Goal: Find specific page/section: Find specific page/section

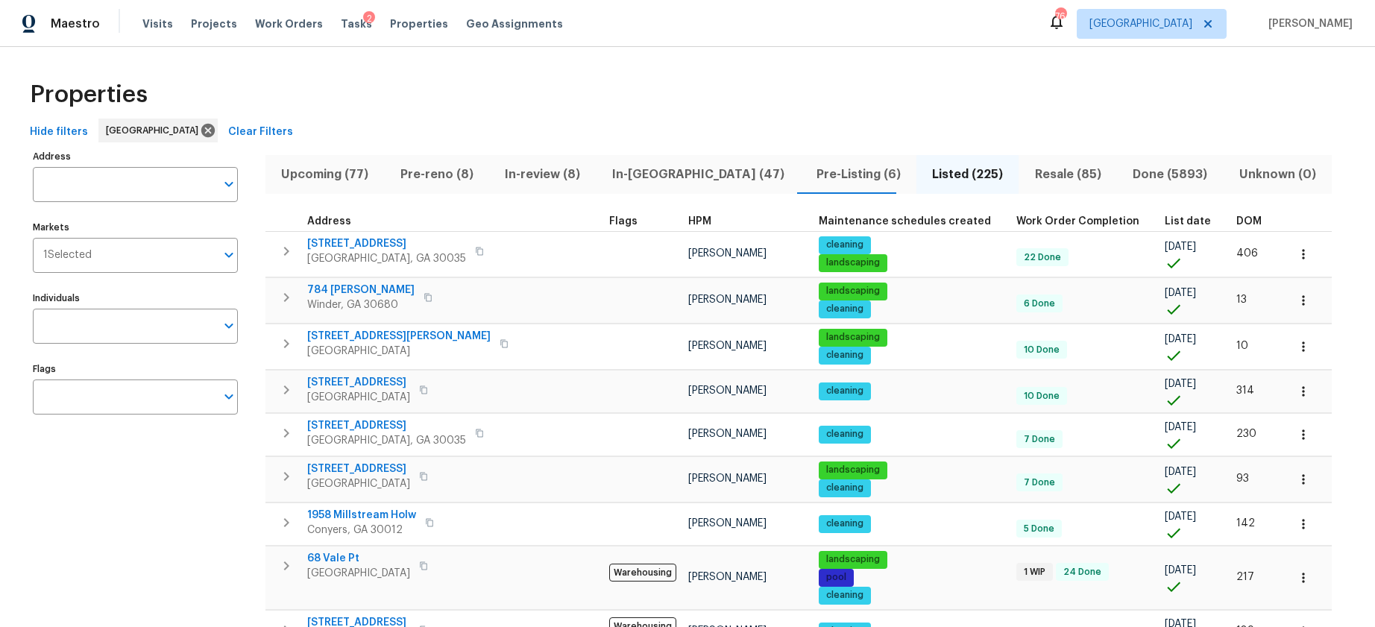
scroll to position [32, 0]
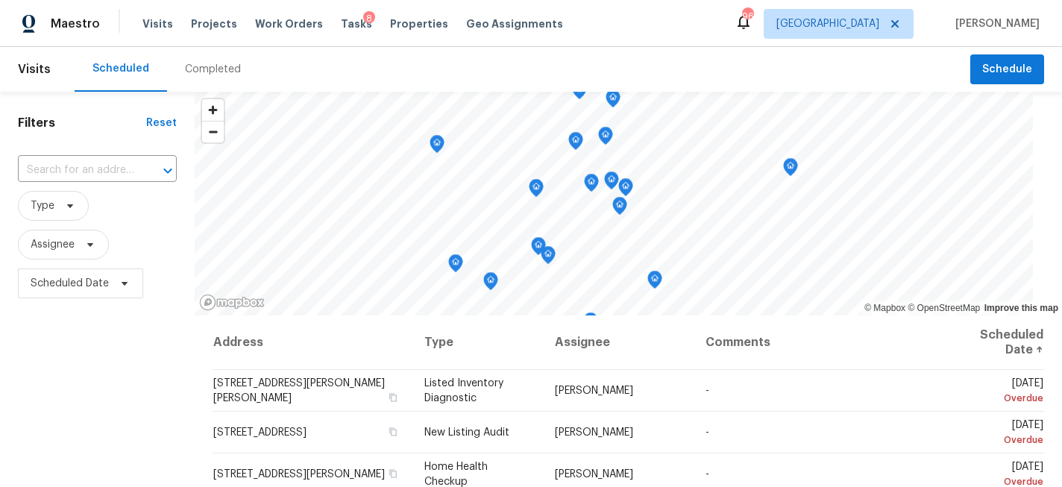
click at [371, 24] on div "Visits Projects Work Orders Tasks 8 Properties Geo Assignments" at bounding box center [361, 24] width 439 height 30
click at [390, 23] on span "Properties" at bounding box center [419, 23] width 58 height 15
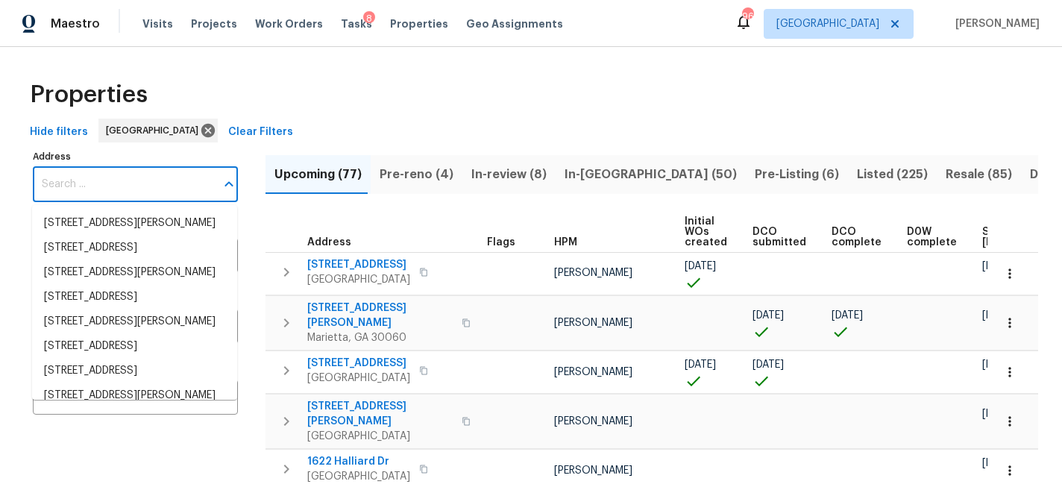
click at [118, 179] on input "Address" at bounding box center [124, 184] width 183 height 35
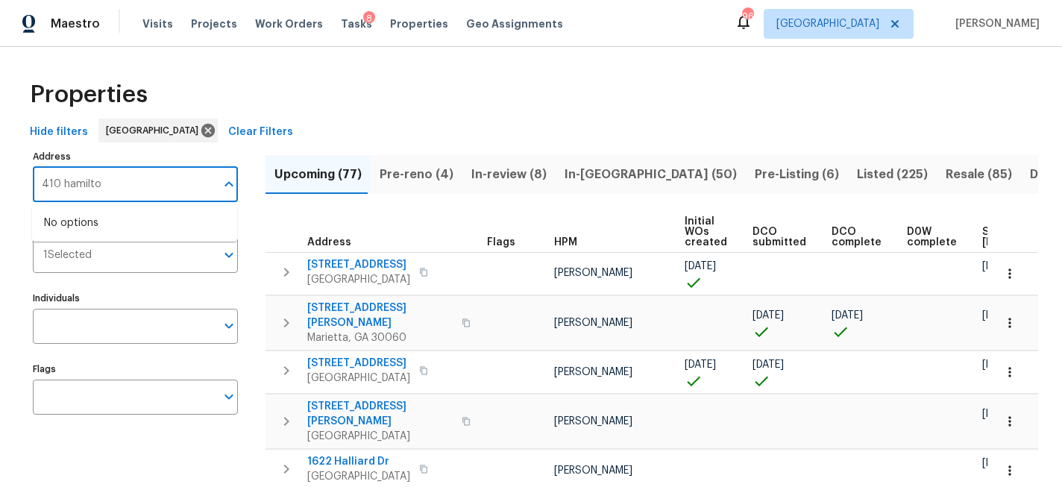
type input "410 hamilton"
click at [136, 231] on li "410 Hamilton Park Dr Roswell GA 30075" at bounding box center [134, 231] width 205 height 40
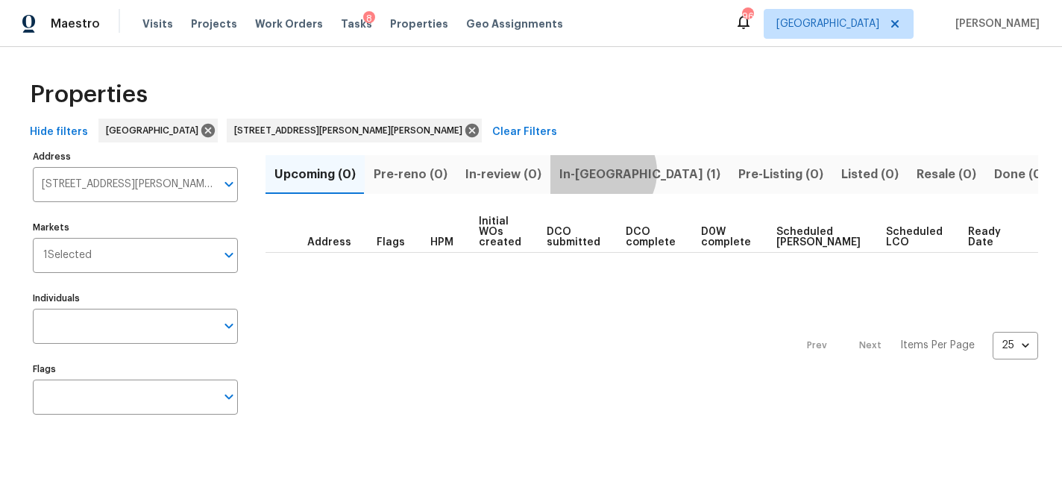
click at [597, 172] on span "In-reno (1)" at bounding box center [639, 174] width 161 height 21
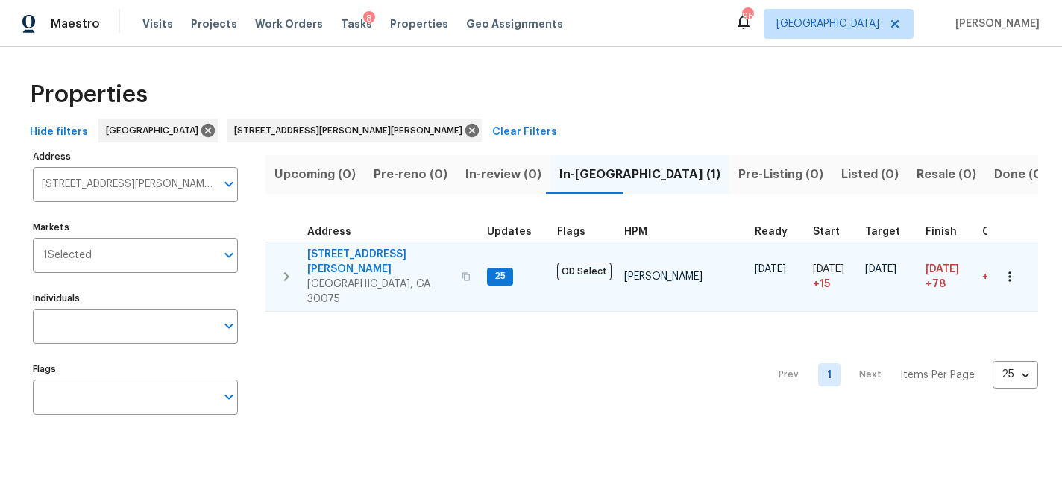
click at [385, 251] on span "410 Hamilton Park Dr" at bounding box center [379, 262] width 145 height 30
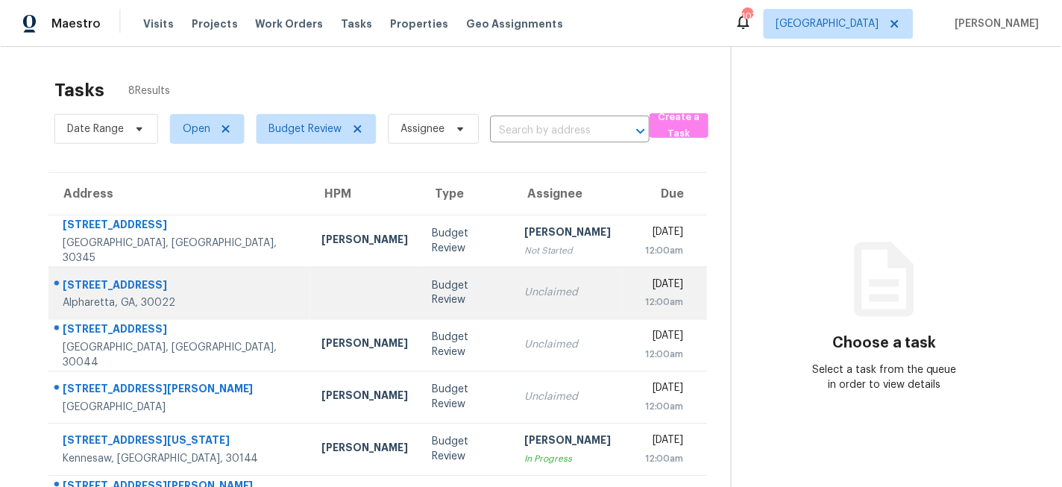
scroll to position [157, 0]
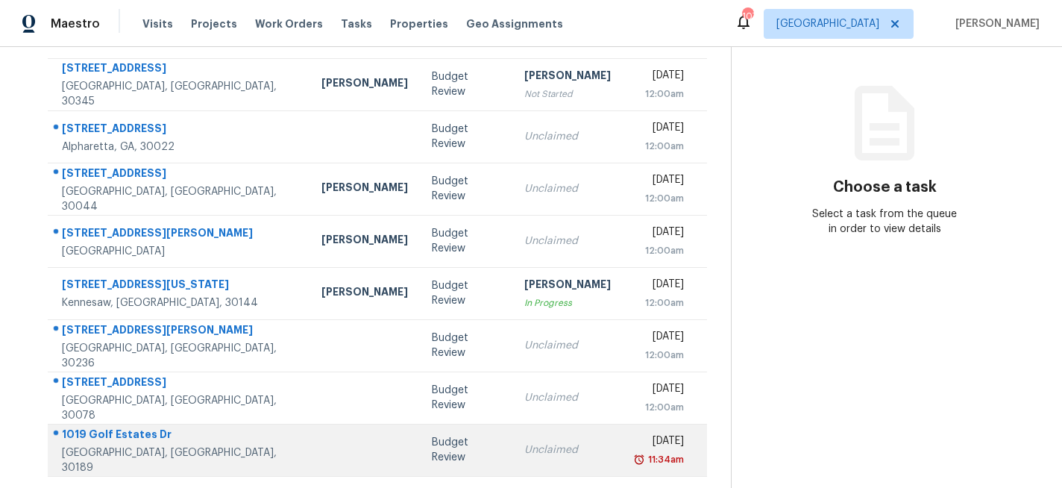
click at [430, 465] on td "Budget Review" at bounding box center [466, 450] width 92 height 52
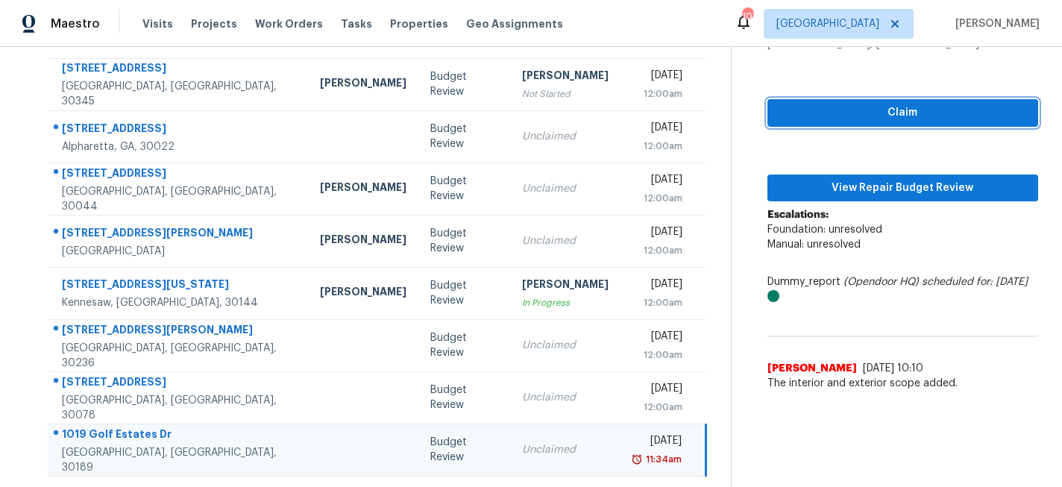
click at [858, 116] on span "Claim" at bounding box center [902, 113] width 247 height 19
click at [846, 168] on div "Claim View Repair Budget Review Escalations: Foundation: unresolved Manual: unr…" at bounding box center [902, 224] width 271 height 347
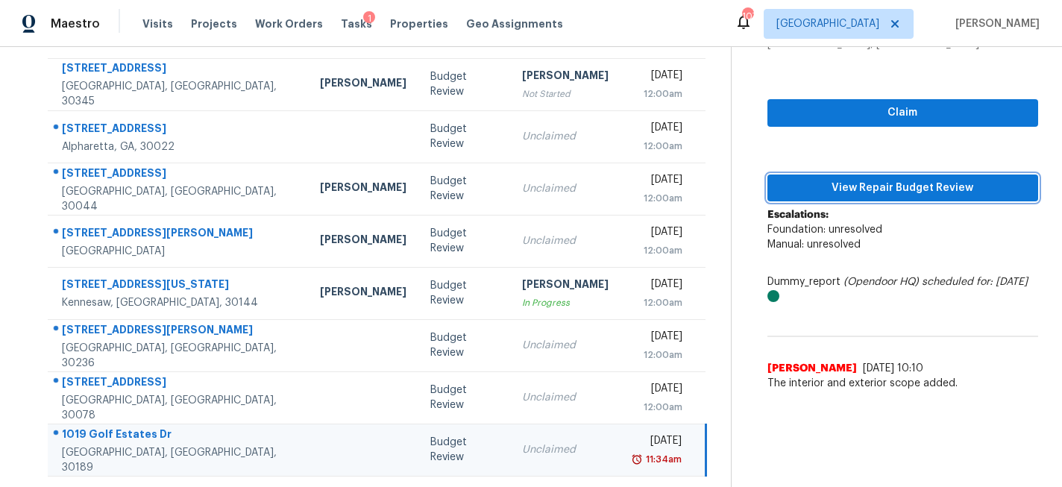
click at [847, 180] on span "View Repair Budget Review" at bounding box center [902, 188] width 247 height 19
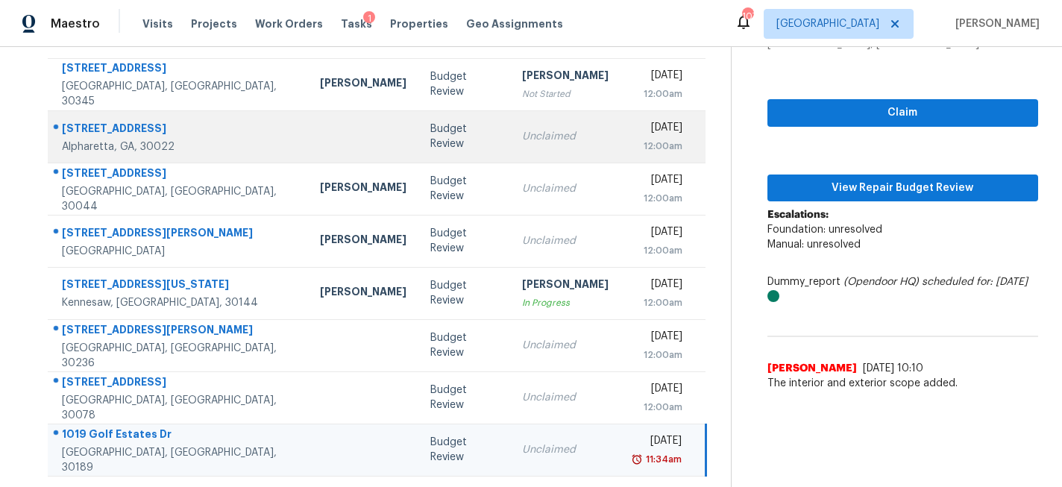
click at [510, 141] on td "Unclaimed" at bounding box center [565, 136] width 110 height 52
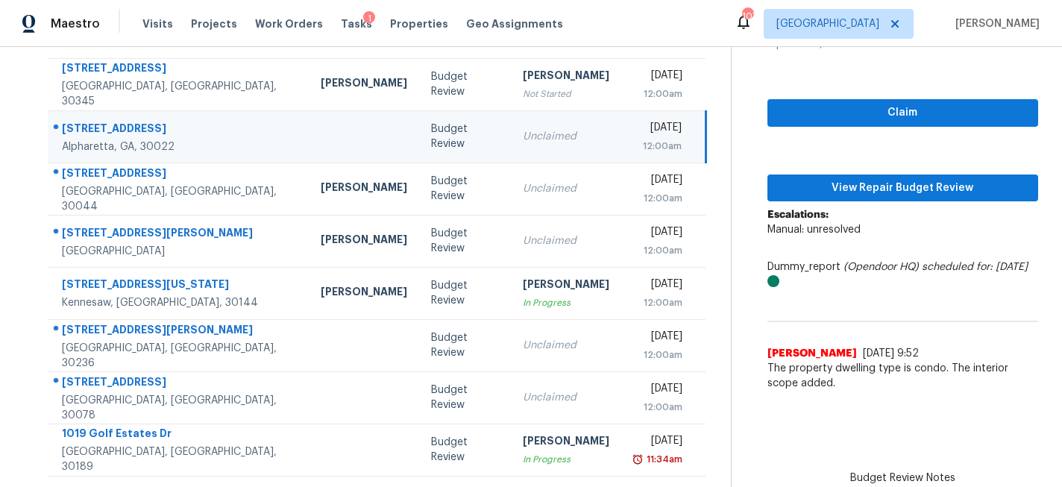
click at [523, 141] on div "Unclaimed" at bounding box center [566, 136] width 87 height 15
click at [801, 126] on div "Claim View Repair Budget Review Escalations: Manual: unresolved Dummy_report (O…" at bounding box center [902, 224] width 271 height 347
click at [807, 114] on span "Claim" at bounding box center [902, 113] width 247 height 19
click at [811, 172] on div "Claim View Repair Budget Review Escalations: Manual: unresolved Dummy_report (O…" at bounding box center [902, 224] width 271 height 347
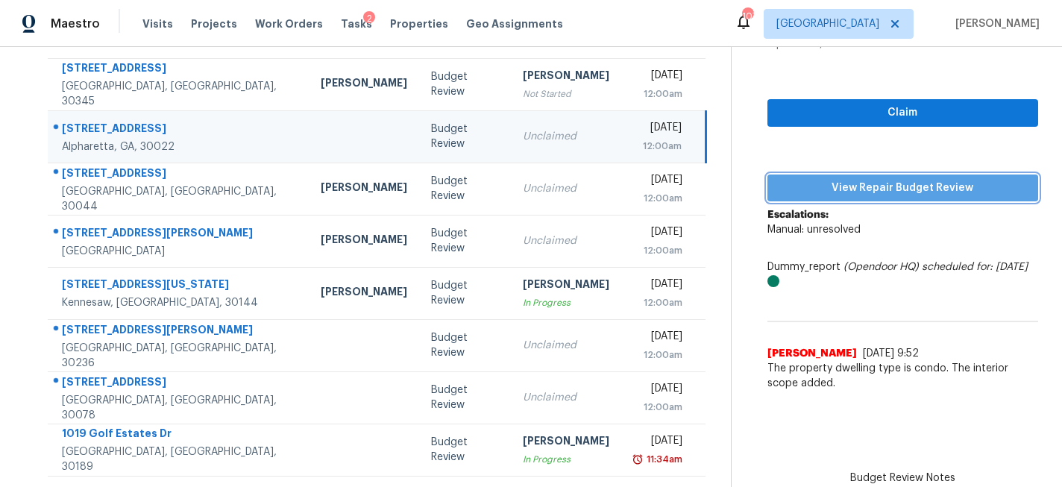
click at [812, 182] on span "View Repair Budget Review" at bounding box center [902, 188] width 247 height 19
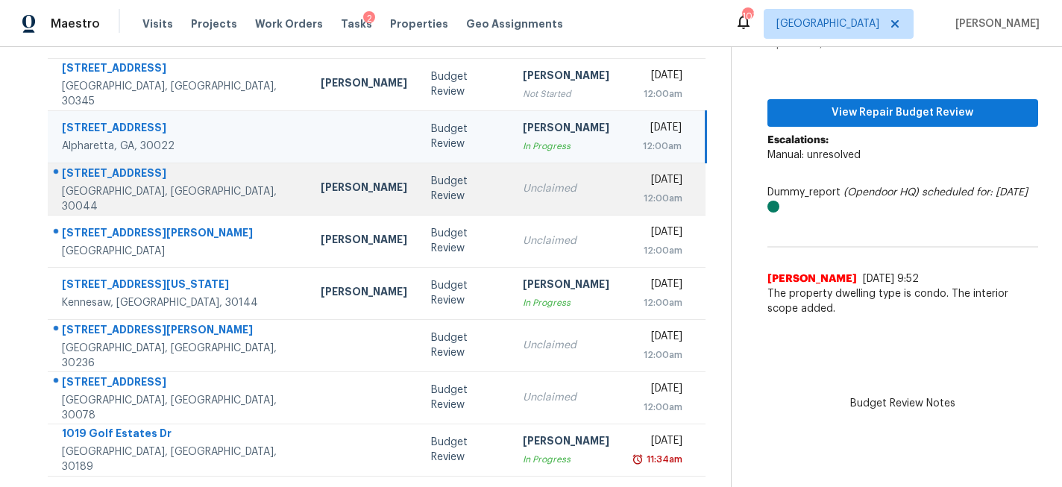
click at [523, 187] on div "Unclaimed" at bounding box center [566, 188] width 87 height 15
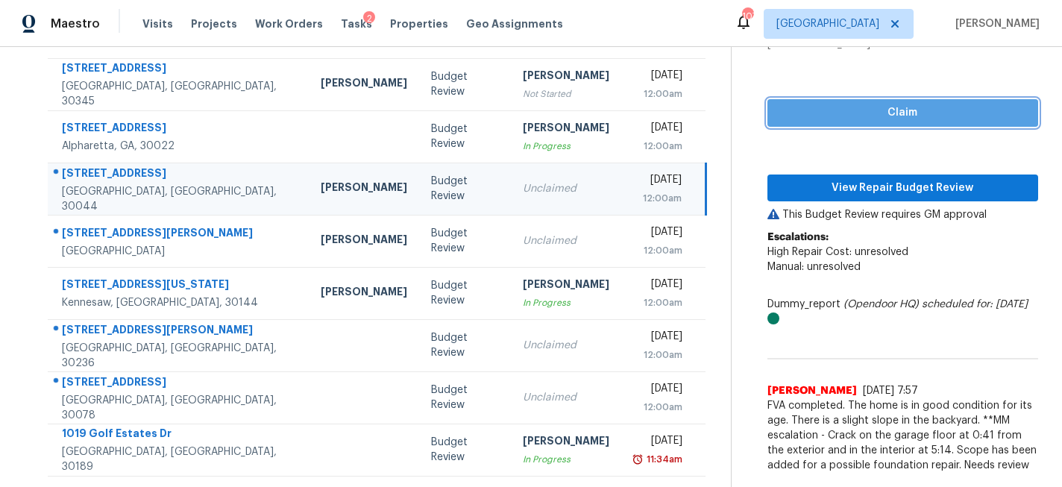
click at [834, 116] on span "Claim" at bounding box center [902, 113] width 247 height 19
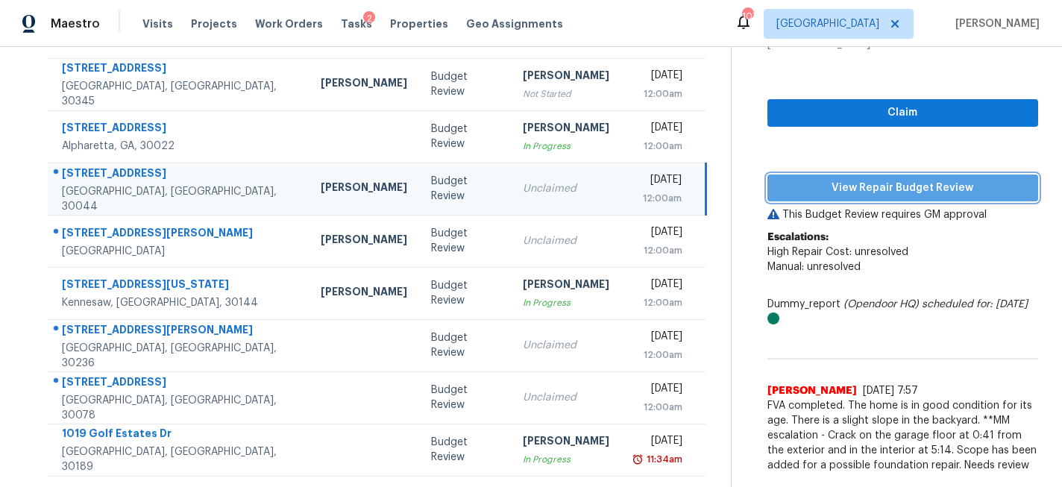
click at [819, 190] on span "View Repair Budget Review" at bounding box center [902, 188] width 247 height 19
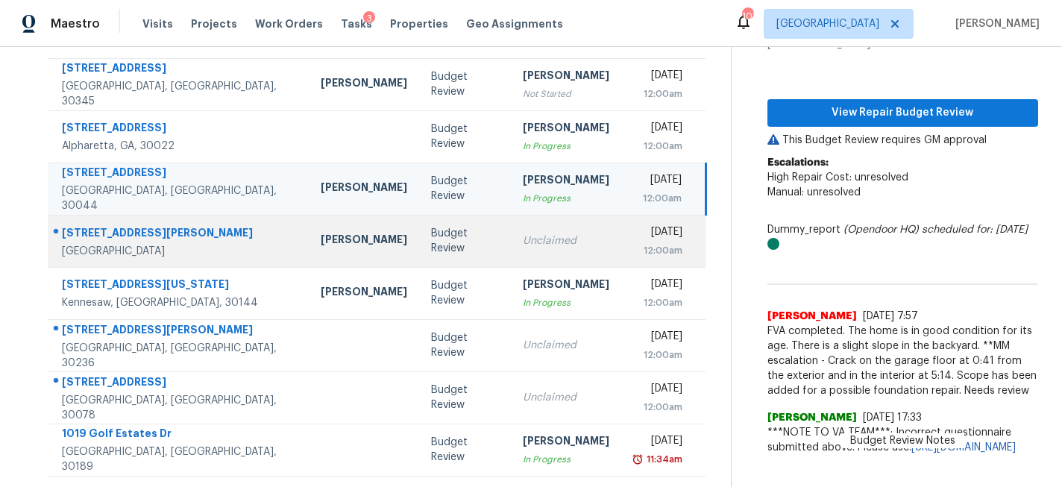
click at [511, 239] on td "Unclaimed" at bounding box center [566, 241] width 110 height 52
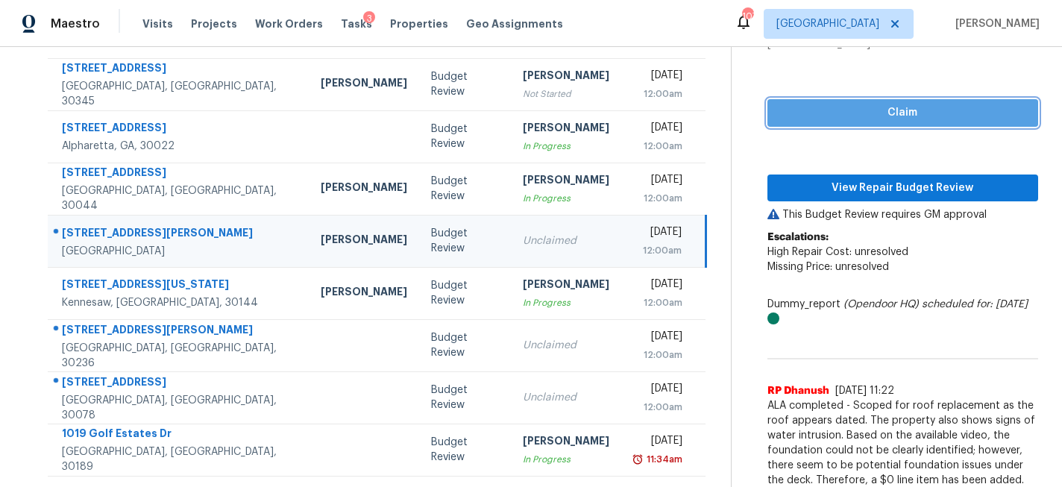
click at [838, 119] on span "Claim" at bounding box center [902, 113] width 247 height 19
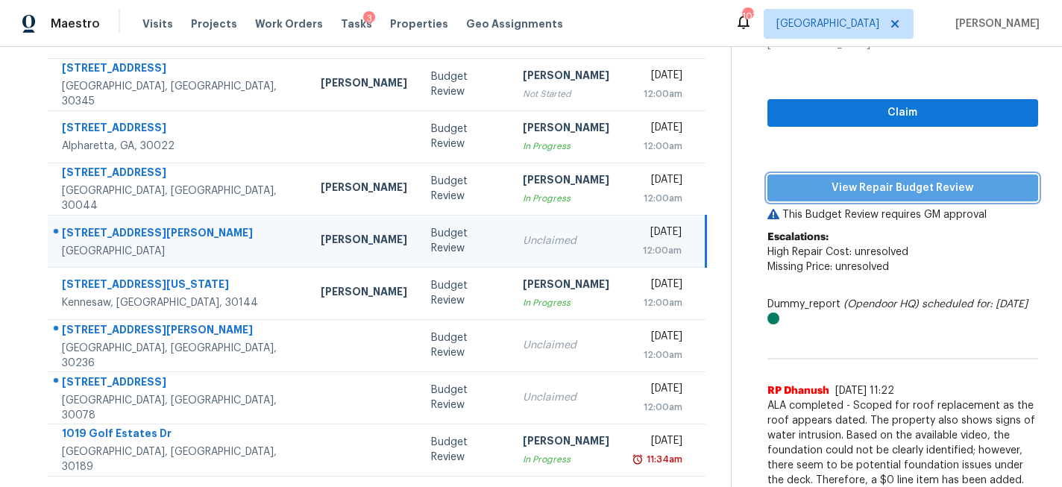
click at [829, 192] on span "View Repair Budget Review" at bounding box center [902, 188] width 247 height 19
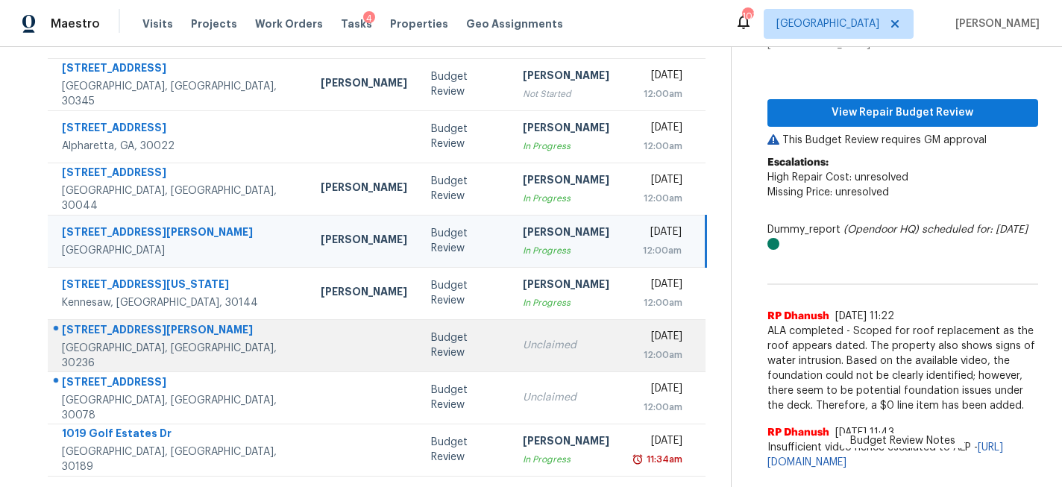
click at [523, 349] on div "Unclaimed" at bounding box center [566, 345] width 87 height 15
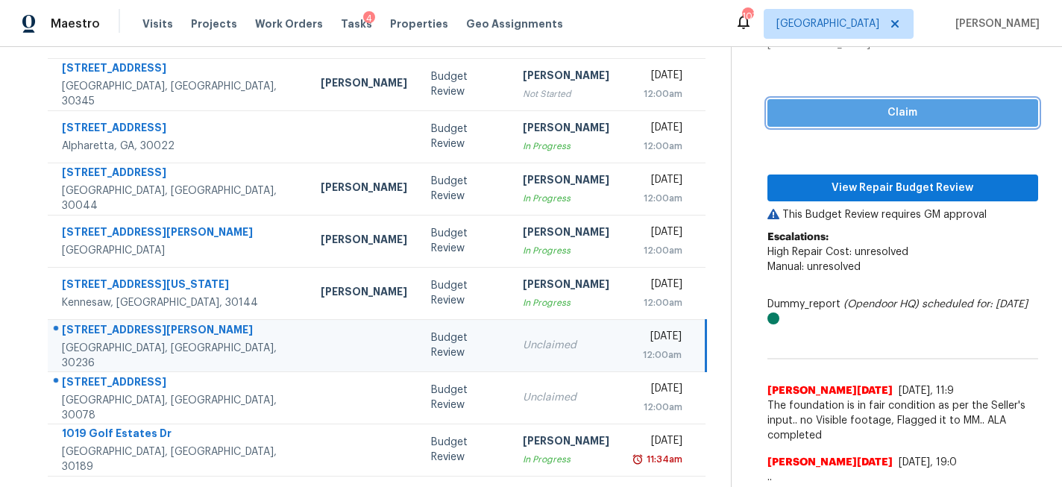
click at [835, 110] on span "Claim" at bounding box center [902, 113] width 247 height 19
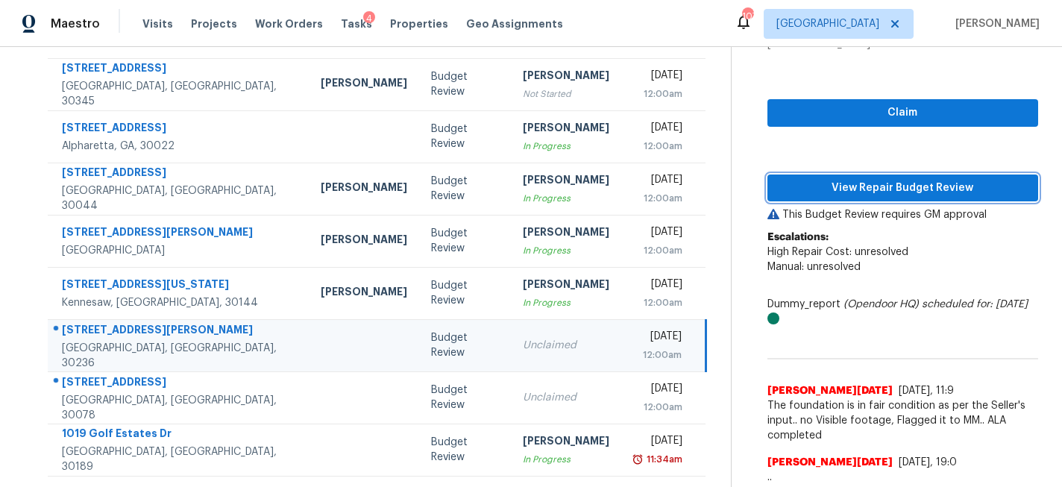
click at [814, 195] on span "View Repair Budget Review" at bounding box center [902, 188] width 247 height 19
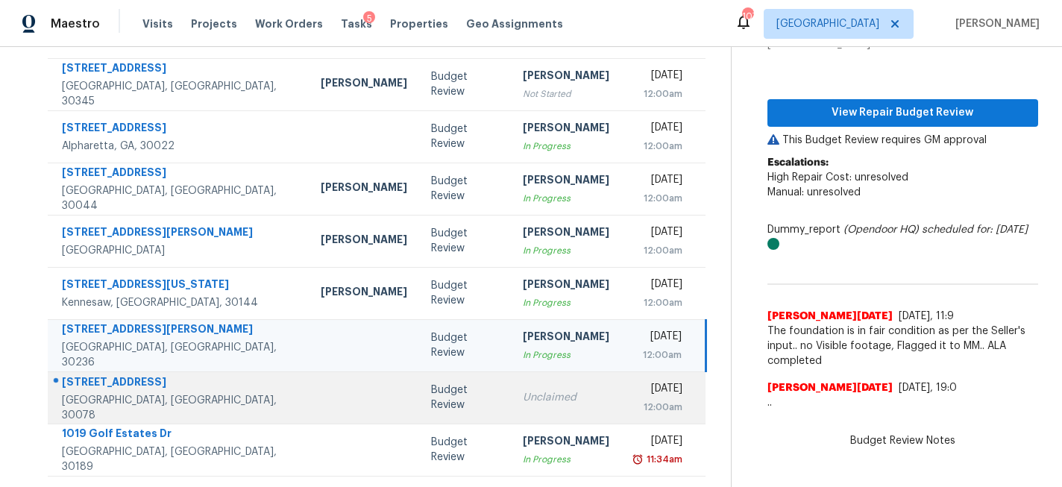
click at [424, 399] on td "Budget Review" at bounding box center [465, 397] width 92 height 52
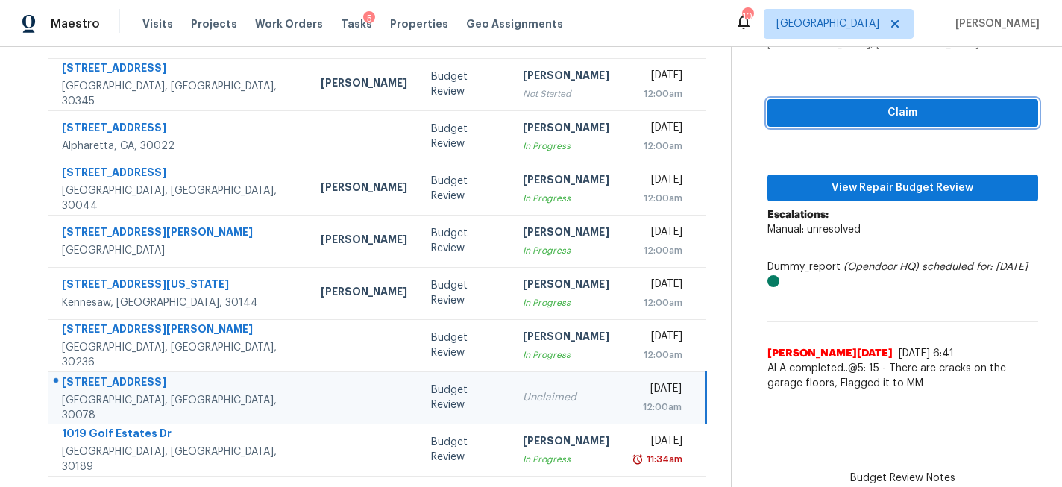
click at [810, 119] on span "Claim" at bounding box center [902, 113] width 247 height 19
click at [800, 202] on div "Claim View Repair Budget Review Escalations: Manual: unresolved Dummy_report (O…" at bounding box center [902, 224] width 271 height 347
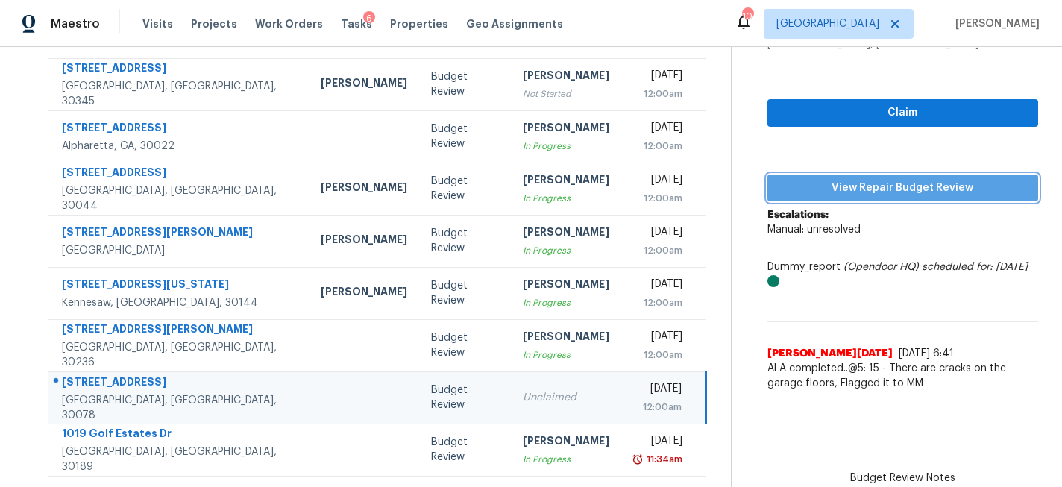
drag, startPoint x: 803, startPoint y: 189, endPoint x: 740, endPoint y: 212, distance: 67.5
click at [803, 189] on span "View Repair Budget Review" at bounding box center [902, 188] width 247 height 19
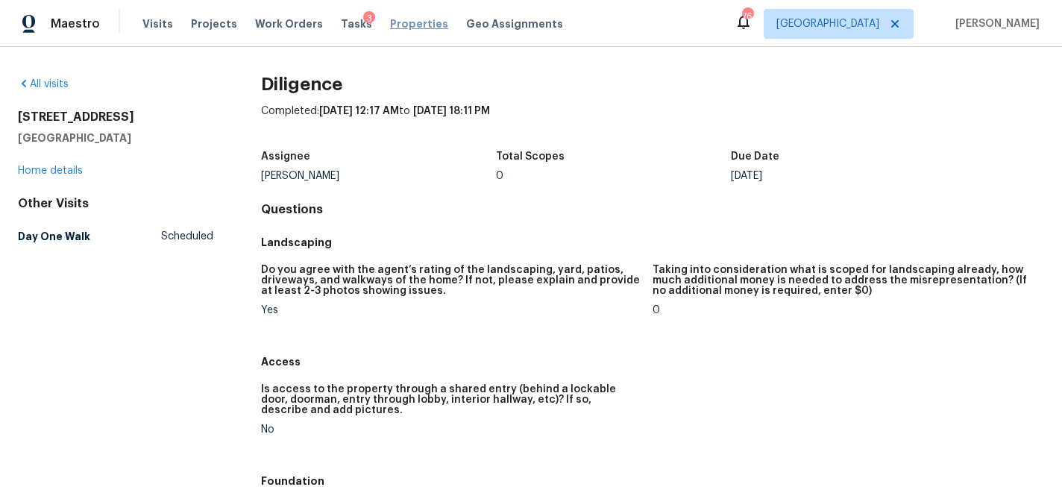
click at [401, 25] on span "Properties" at bounding box center [419, 23] width 58 height 15
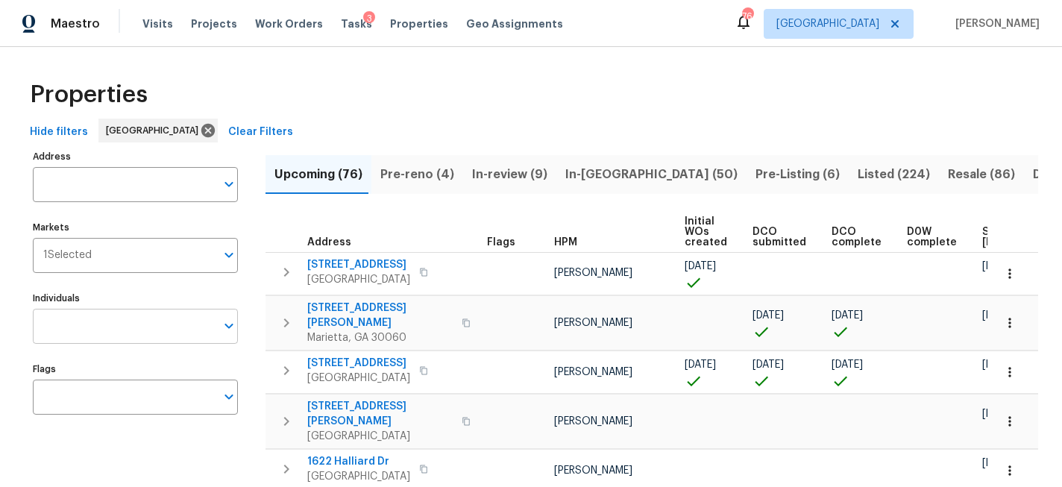
click at [90, 325] on input "Individuals" at bounding box center [124, 326] width 183 height 35
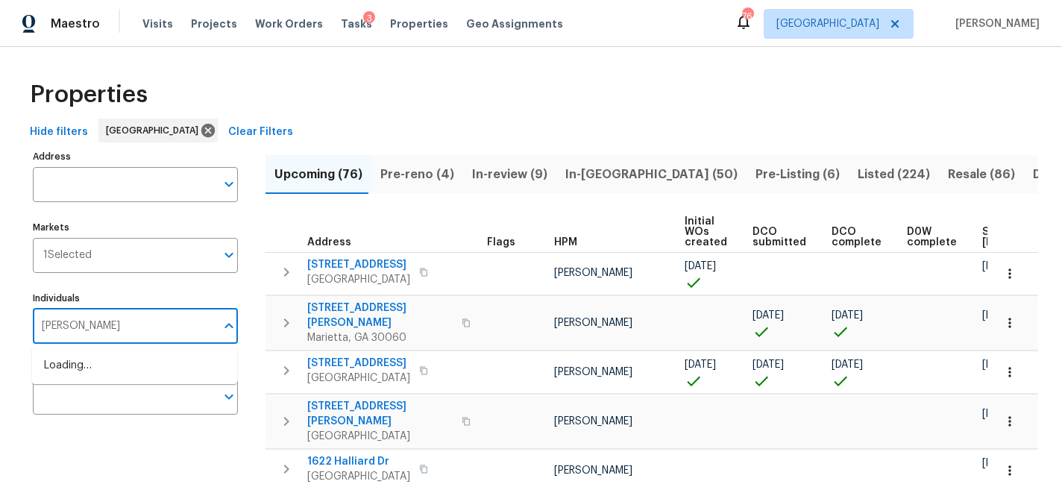
type input "JUAN LOZANO"
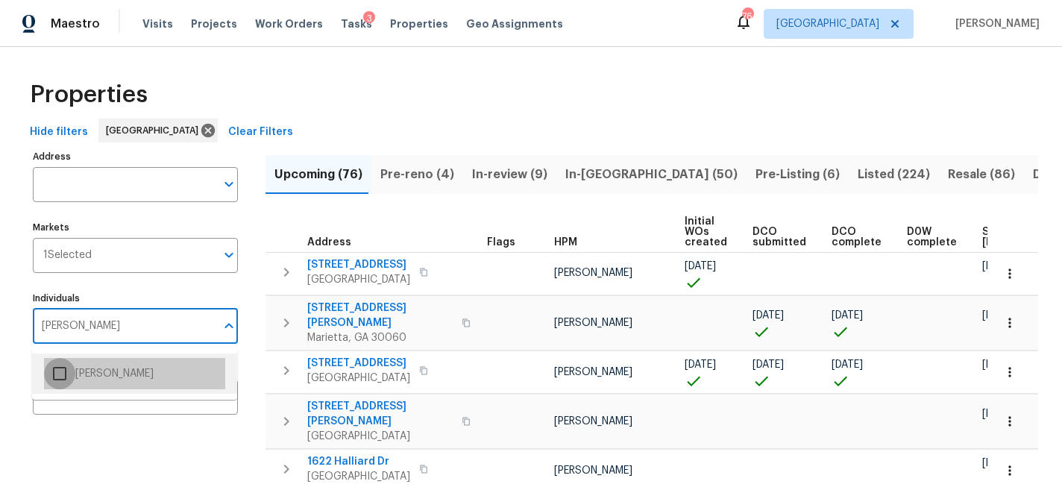
click at [55, 375] on input "checkbox" at bounding box center [59, 373] width 31 height 31
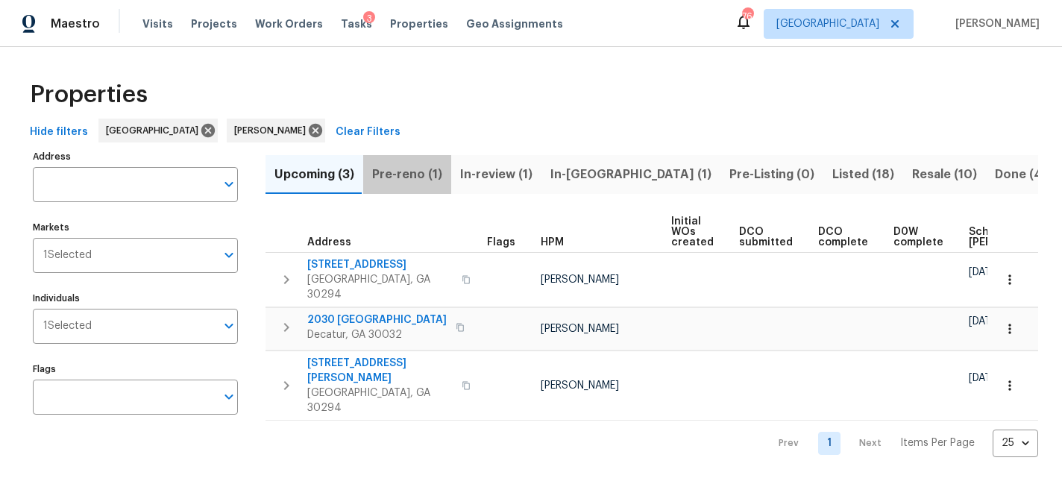
click at [415, 171] on span "Pre-reno (1)" at bounding box center [407, 174] width 70 height 21
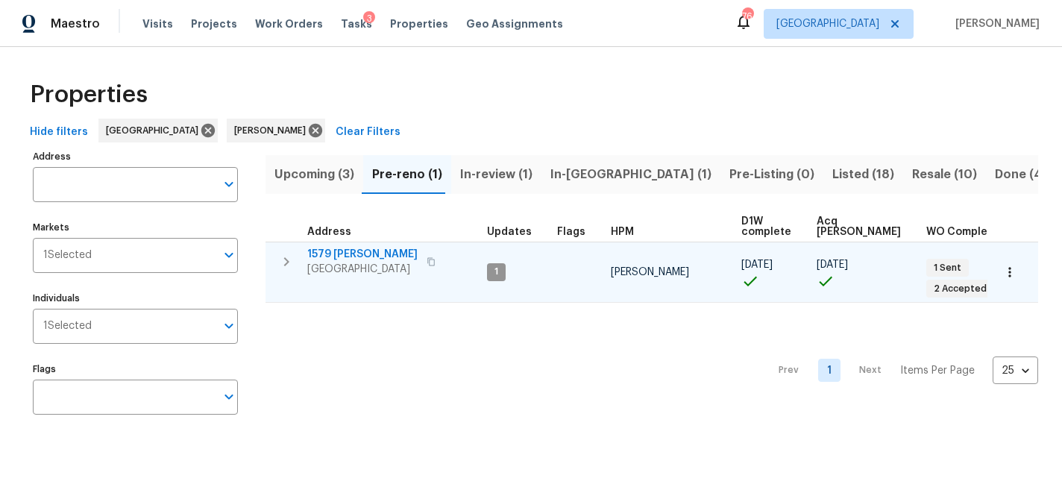
click at [354, 251] on span "1579 [PERSON_NAME]" at bounding box center [362, 254] width 110 height 15
click at [1010, 267] on icon "button" at bounding box center [1009, 272] width 2 height 10
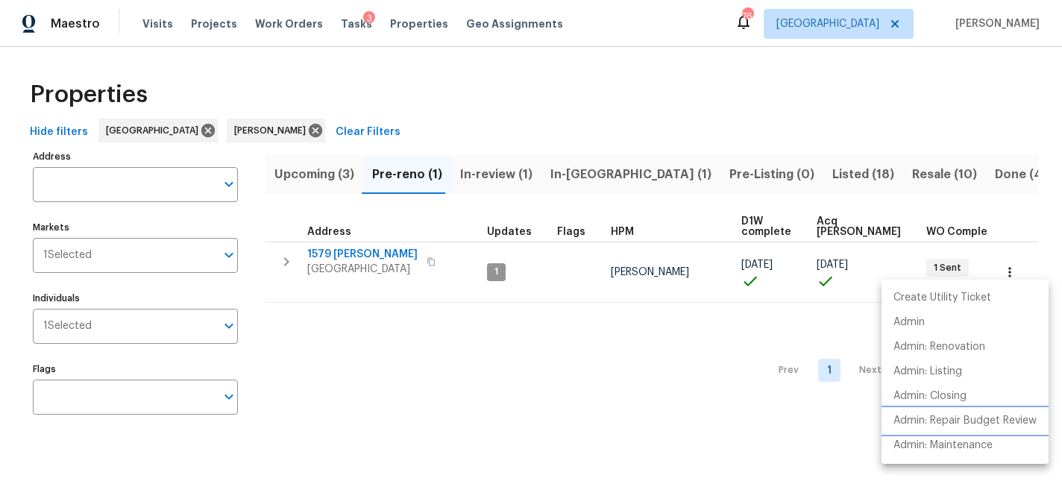
click at [949, 418] on p "Admin: Repair Budget Review" at bounding box center [965, 421] width 143 height 16
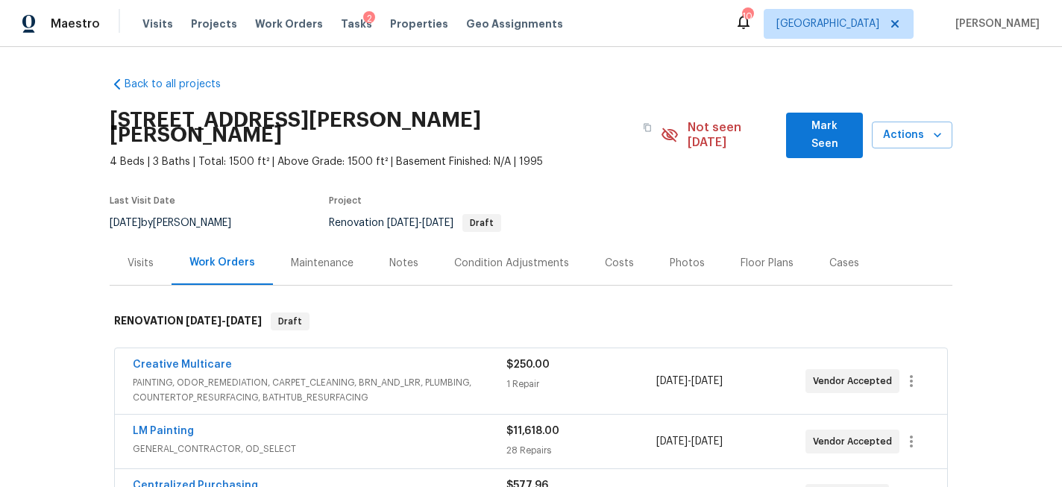
drag, startPoint x: 406, startPoint y: 249, endPoint x: 406, endPoint y: 257, distance: 7.5
click at [406, 256] on div "Notes" at bounding box center [403, 263] width 29 height 15
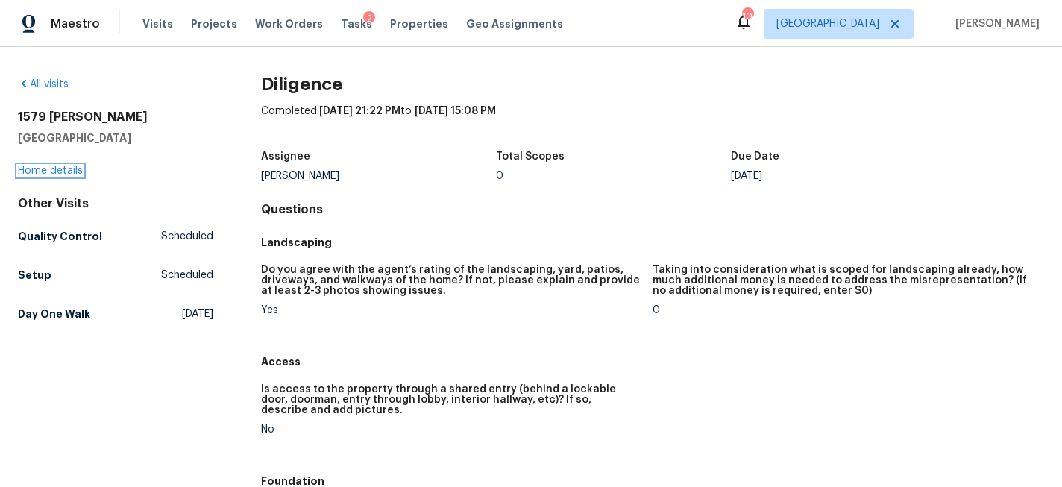
click at [60, 169] on link "Home details" at bounding box center [50, 171] width 65 height 10
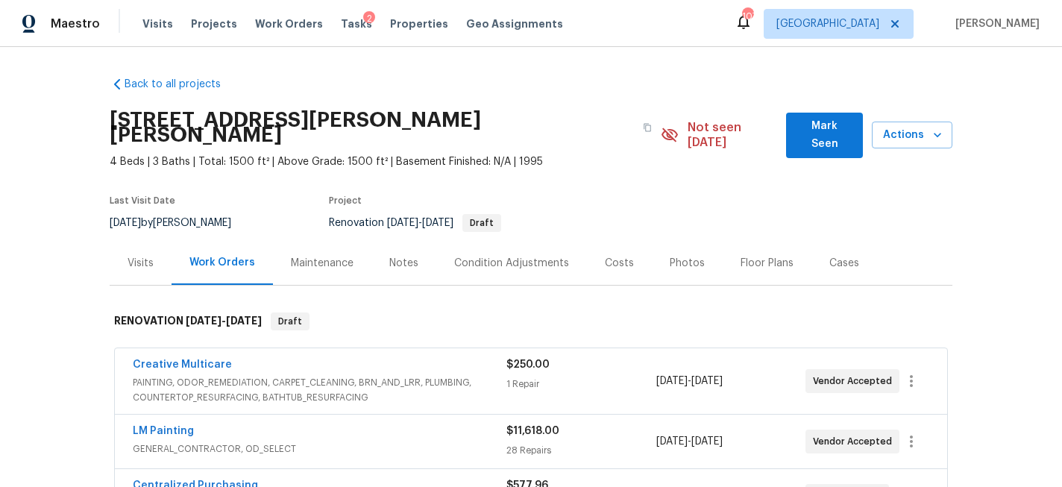
click at [402, 256] on div "Notes" at bounding box center [403, 263] width 29 height 15
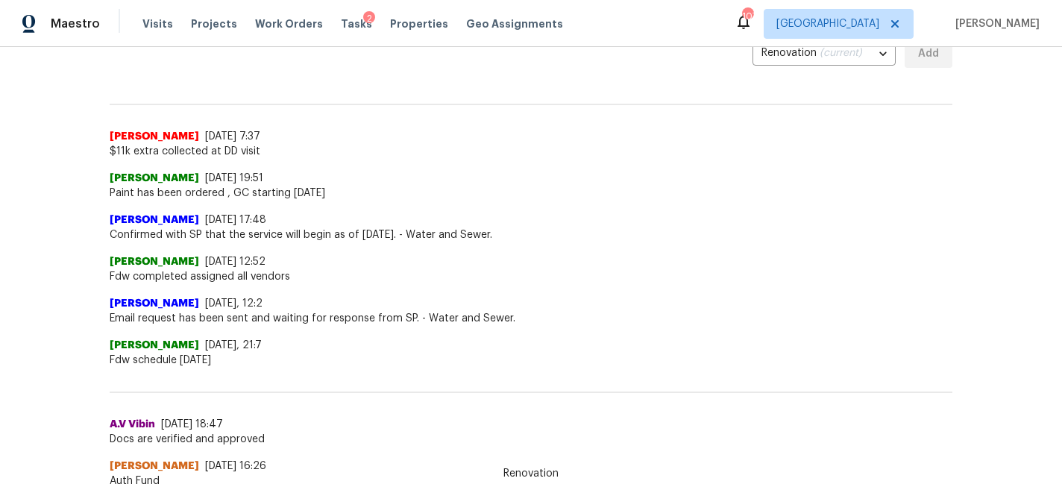
scroll to position [368, 0]
